Goal: Information Seeking & Learning: Learn about a topic

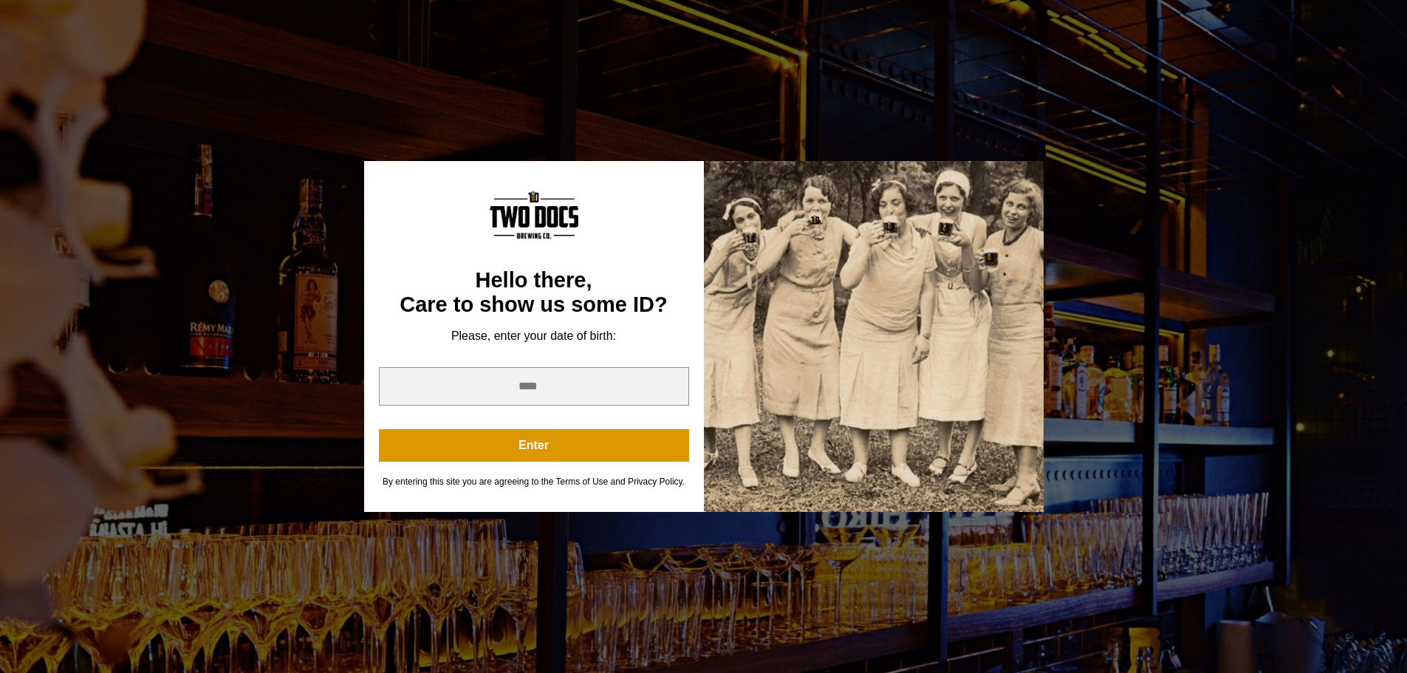
scroll to position [148, 0]
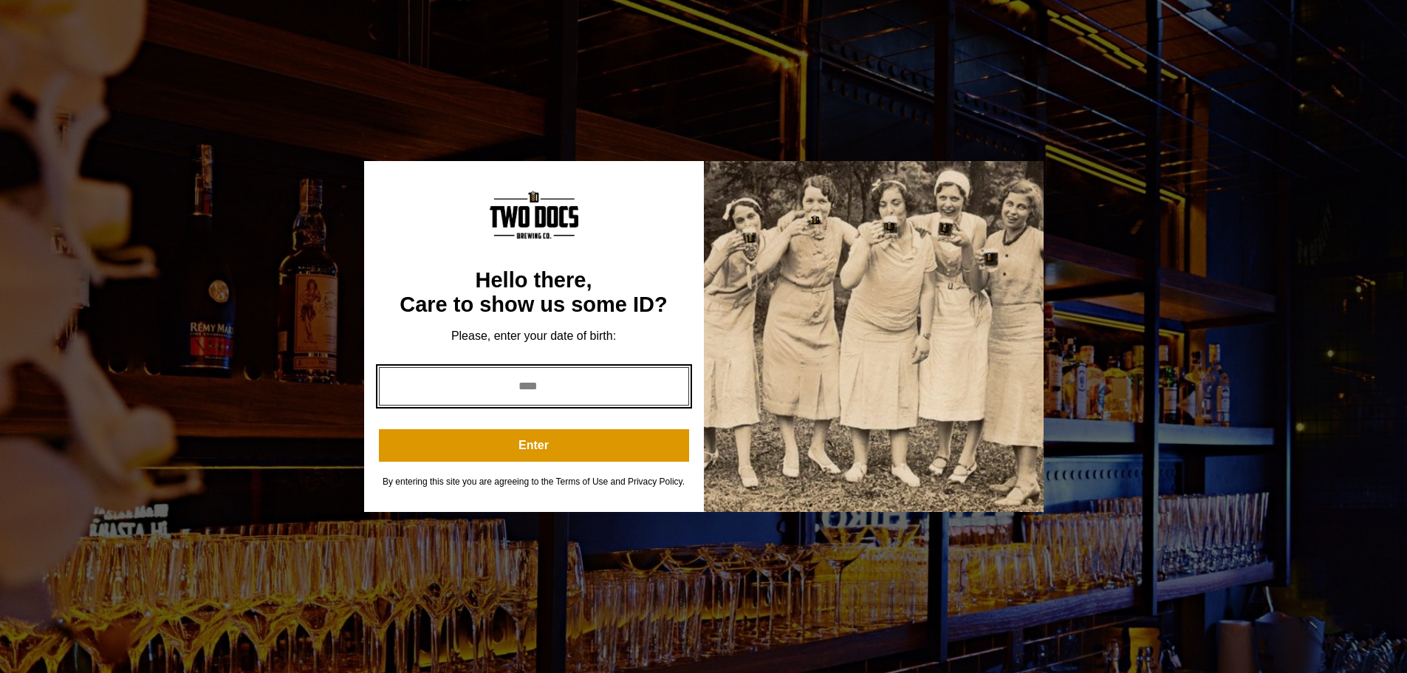
click at [670, 384] on input "*" at bounding box center [534, 386] width 310 height 38
click at [667, 391] on input "*" at bounding box center [534, 386] width 310 height 38
type input "****"
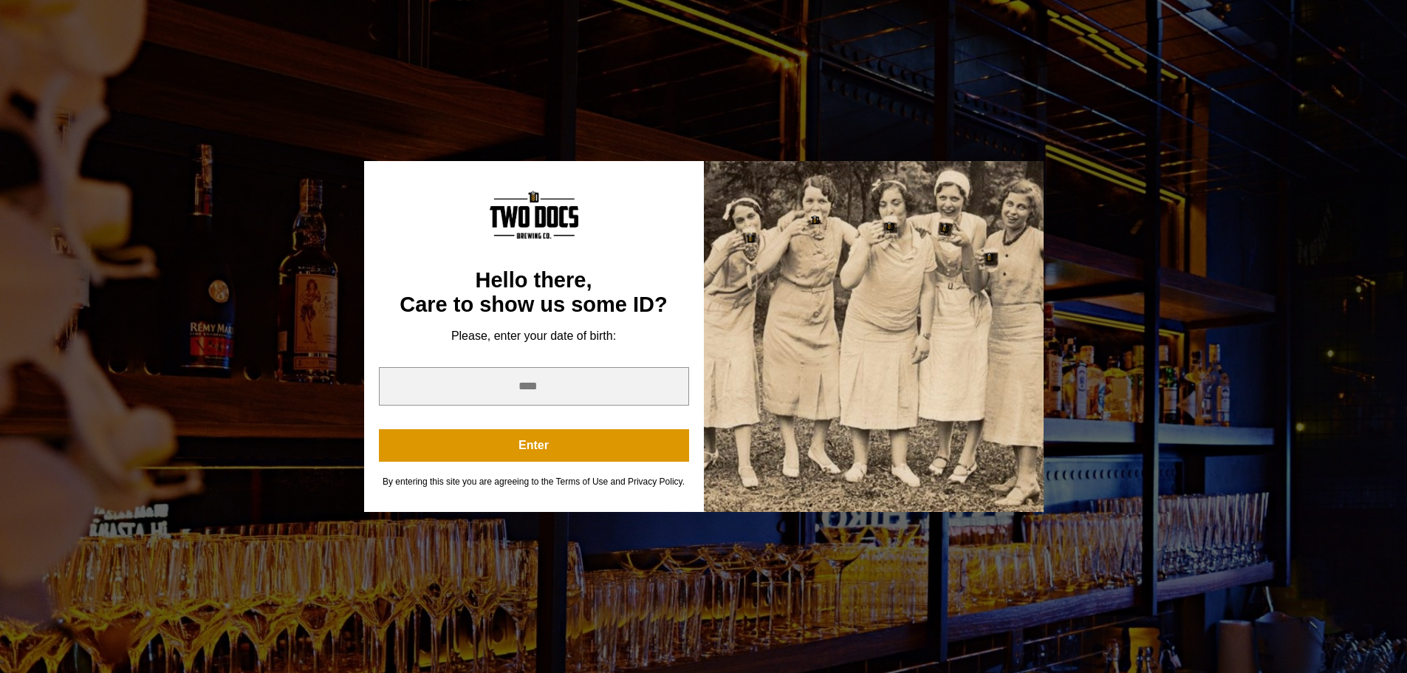
click at [492, 454] on button "Enter" at bounding box center [534, 445] width 310 height 32
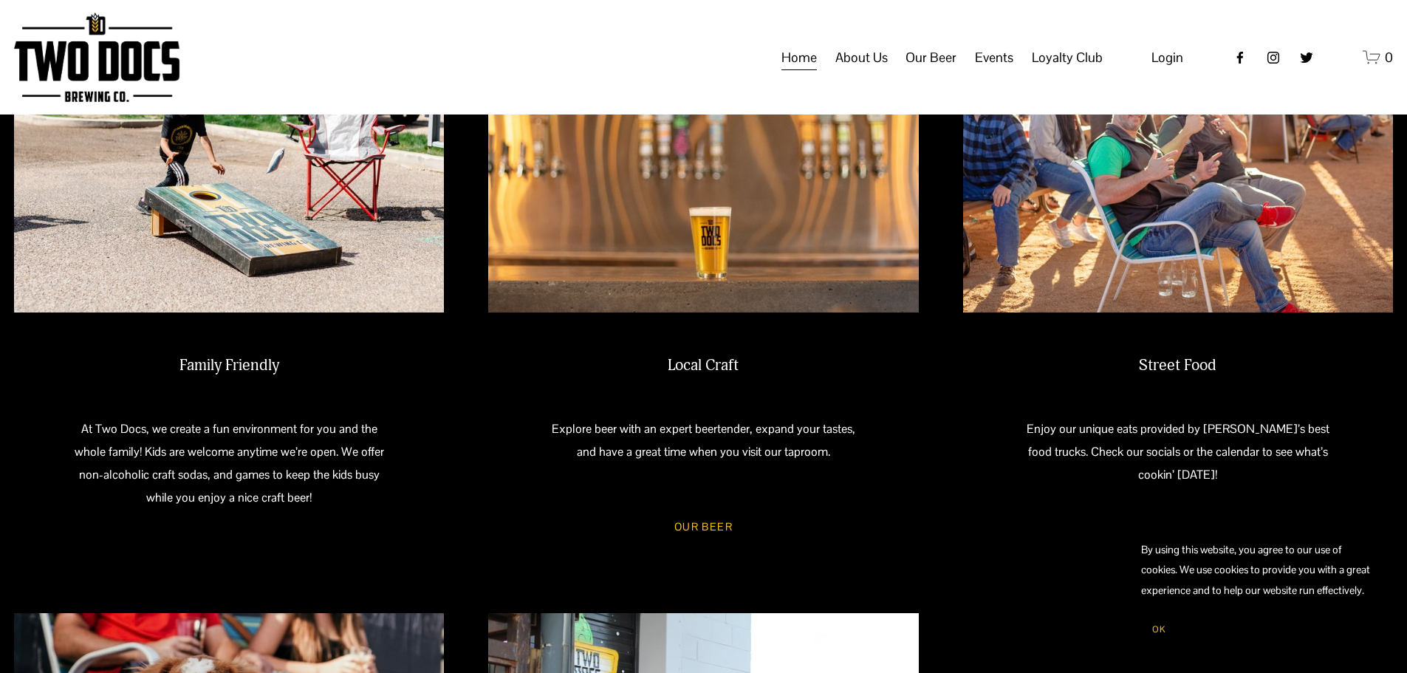
scroll to position [517, 0]
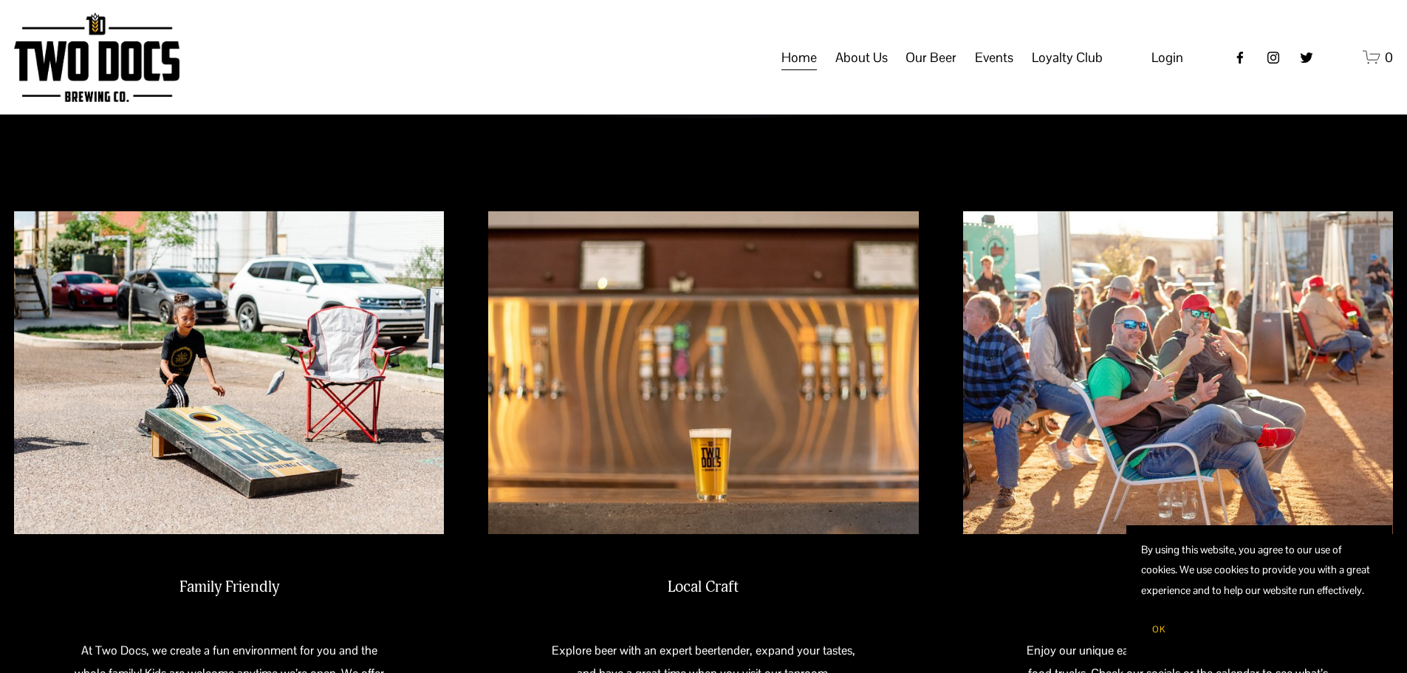
click at [165, 78] on img at bounding box center [96, 57] width 165 height 89
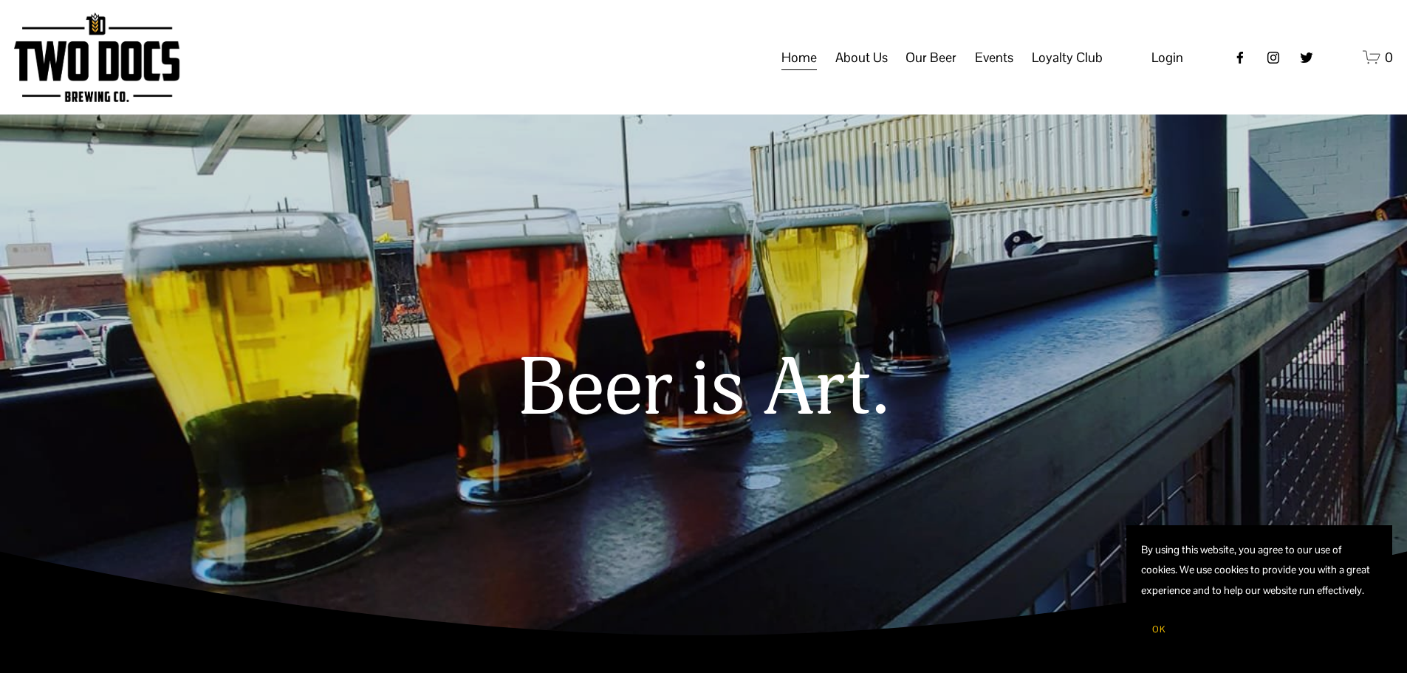
click at [0, 0] on span "Taproom Menu" at bounding box center [0, 0] width 0 height 0
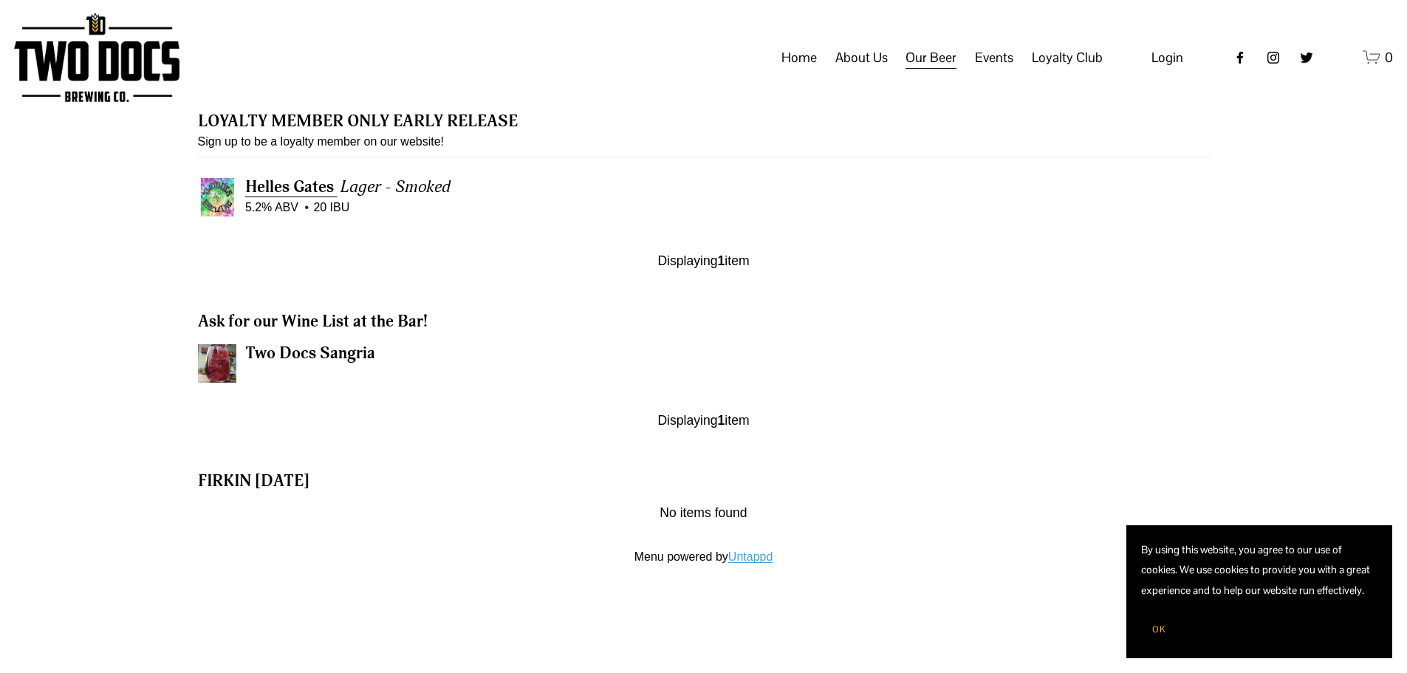
scroll to position [1594, 0]
